Goal: Find specific page/section: Find specific page/section

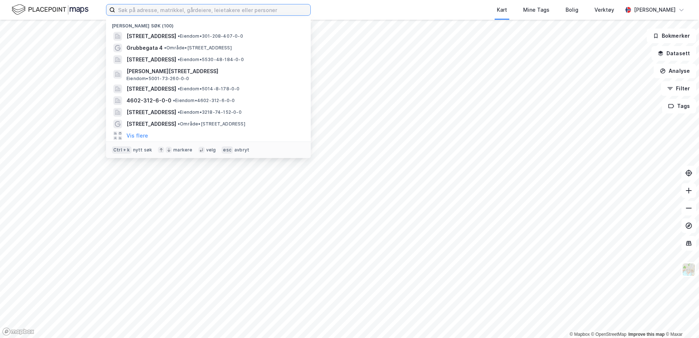
click at [169, 8] on input at bounding box center [212, 9] width 195 height 11
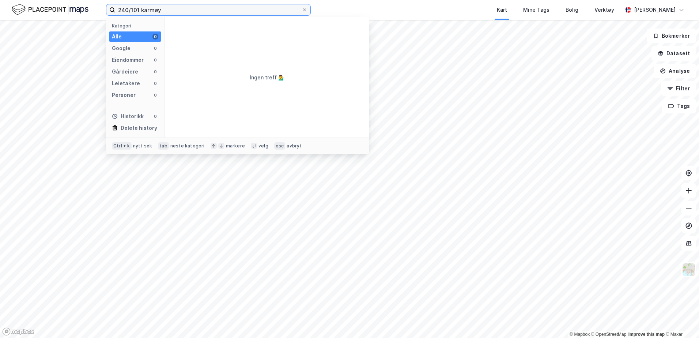
click at [138, 10] on input "240/101 karmøy" at bounding box center [208, 9] width 186 height 11
click at [122, 9] on input "240/101, karmøy" at bounding box center [208, 9] width 186 height 11
type input "140/101, karmøy"
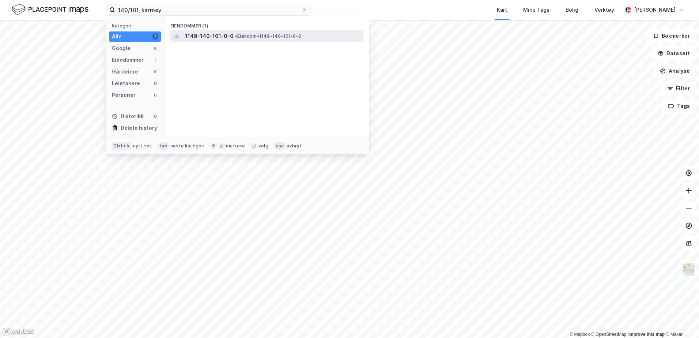
click at [203, 39] on span "1149-140-101-0-0" at bounding box center [209, 36] width 49 height 9
